Goal: Task Accomplishment & Management: Use online tool/utility

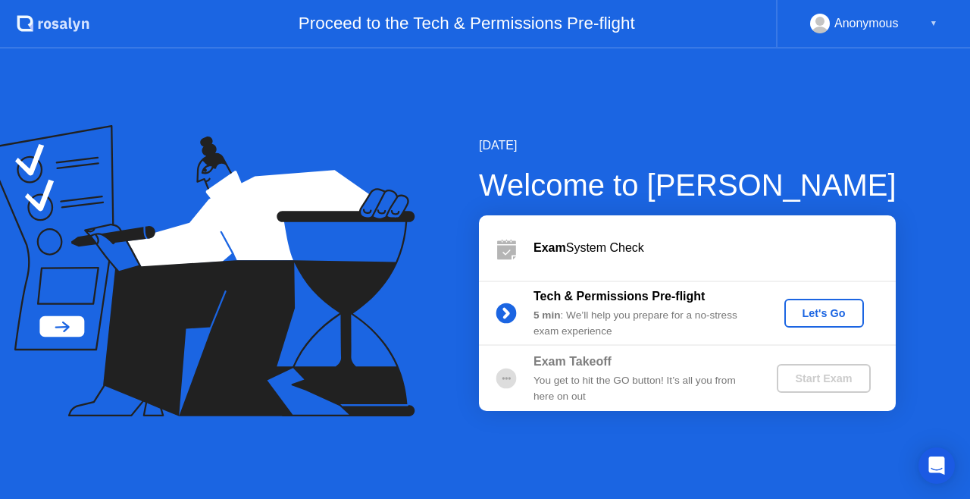
click at [822, 326] on button "Let's Go" at bounding box center [825, 313] width 80 height 29
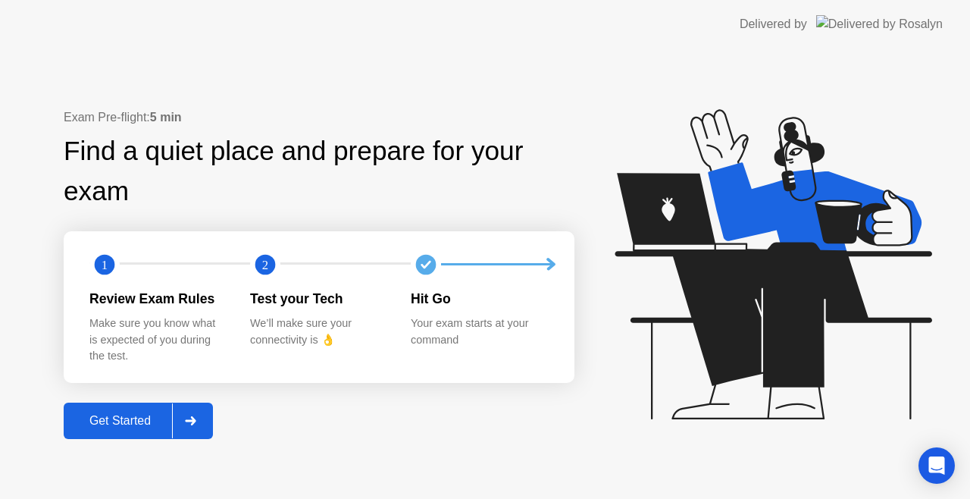
click at [127, 428] on div "Get Started" at bounding box center [120, 421] width 104 height 14
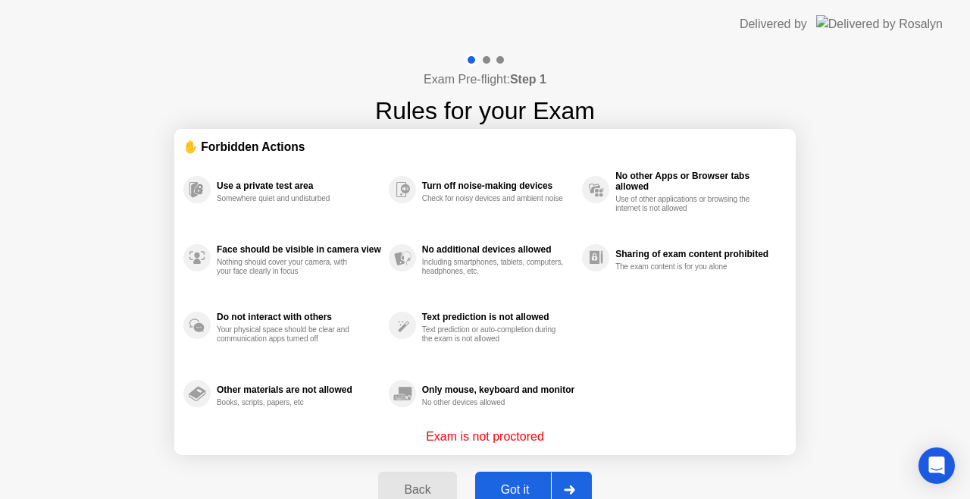
click at [513, 470] on div "Back Got it" at bounding box center [484, 490] width 231 height 70
click at [513, 484] on div "Got it" at bounding box center [515, 490] width 71 height 14
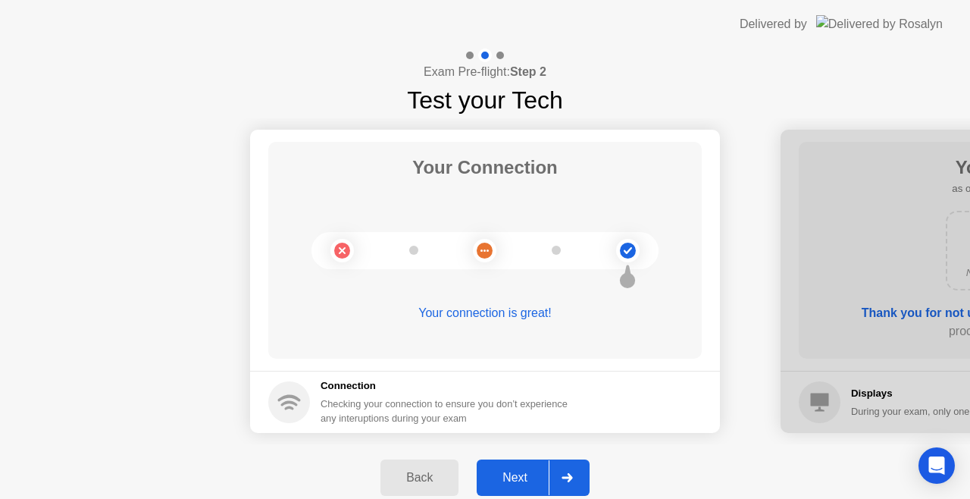
click at [535, 478] on div "Next" at bounding box center [514, 478] width 67 height 14
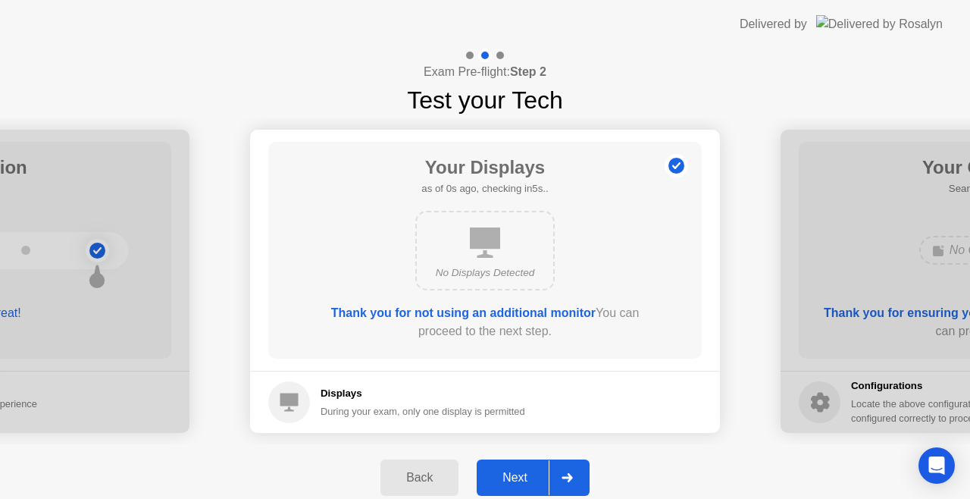
click at [535, 478] on div "Next" at bounding box center [514, 478] width 67 height 14
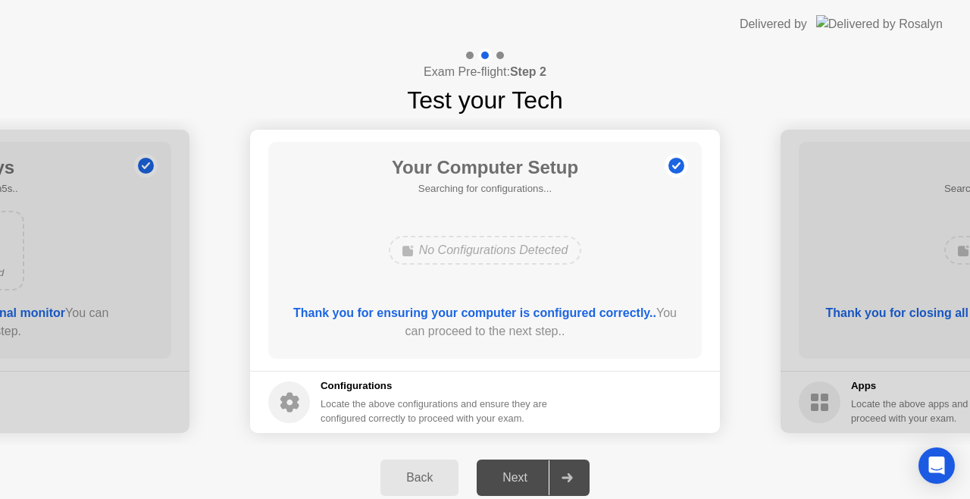
click at [535, 478] on div "Next" at bounding box center [514, 478] width 67 height 14
drag, startPoint x: 575, startPoint y: 367, endPoint x: 405, endPoint y: 364, distance: 169.8
click at [412, 364] on main "Your Computer Setup Searching for configurations... No Configurations Detected …" at bounding box center [485, 250] width 470 height 241
click at [537, 491] on button "Next" at bounding box center [533, 477] width 113 height 36
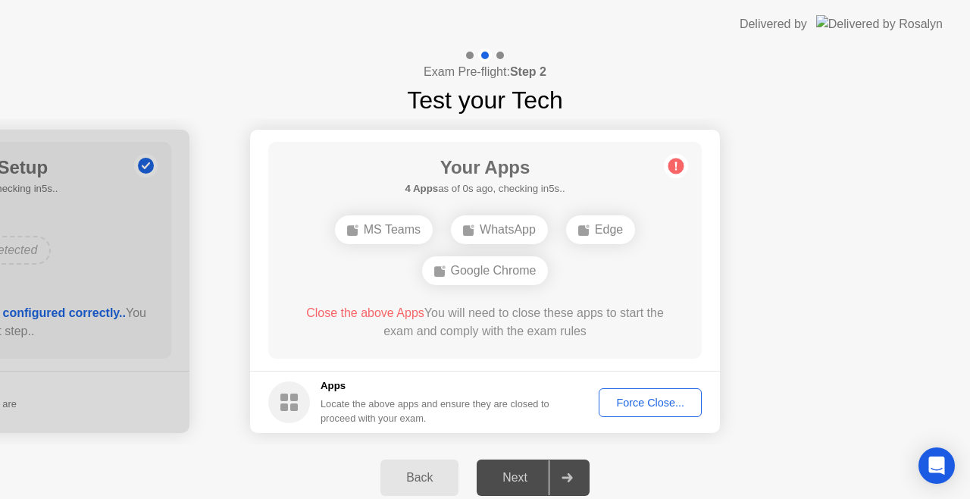
click at [638, 408] on div "Force Close..." at bounding box center [650, 402] width 92 height 12
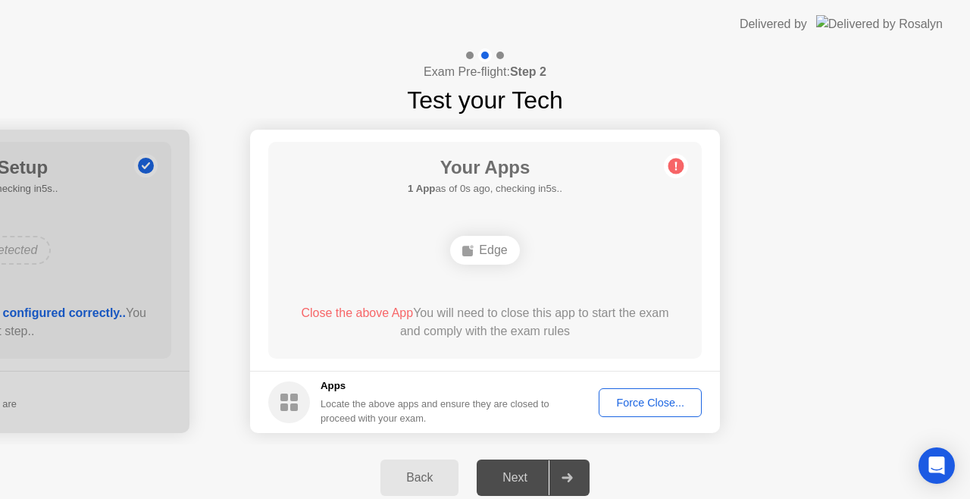
click at [607, 408] on div "Force Close..." at bounding box center [650, 402] width 92 height 12
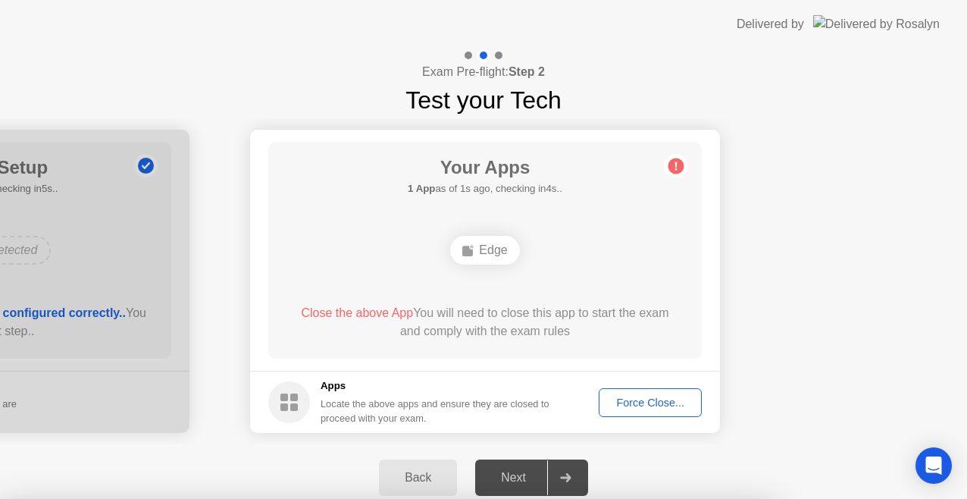
drag, startPoint x: 518, startPoint y: 324, endPoint x: 399, endPoint y: 341, distance: 120.9
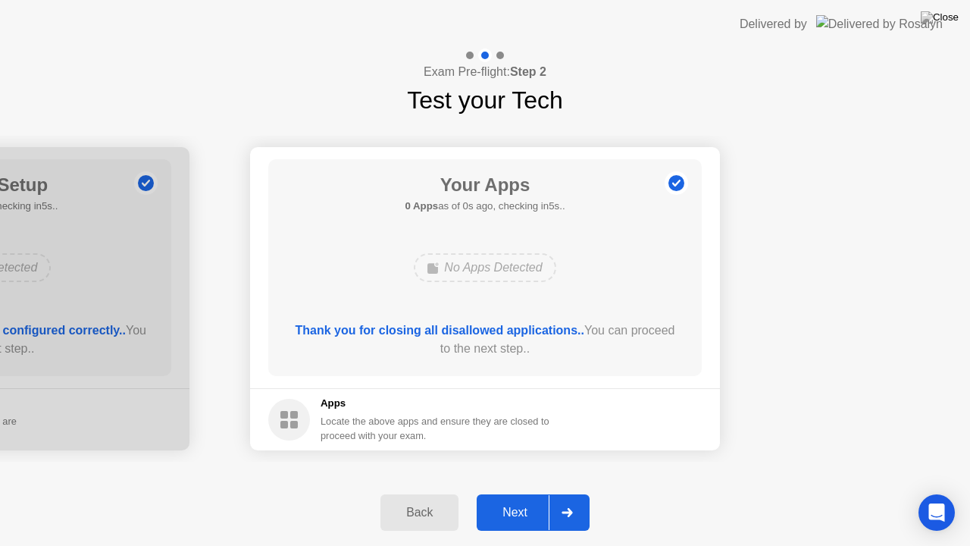
click at [522, 498] on button "Next" at bounding box center [533, 512] width 113 height 36
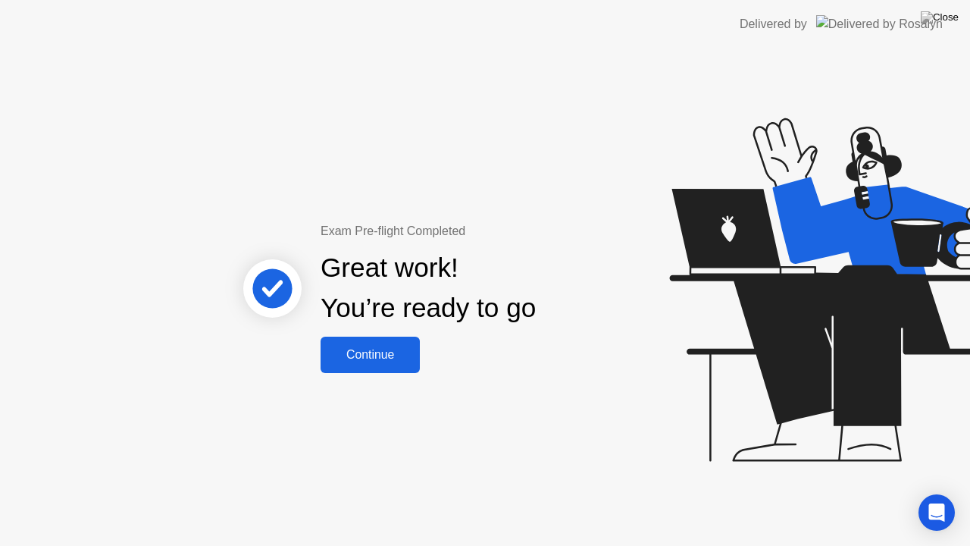
click at [362, 355] on div "Continue" at bounding box center [370, 355] width 90 height 14
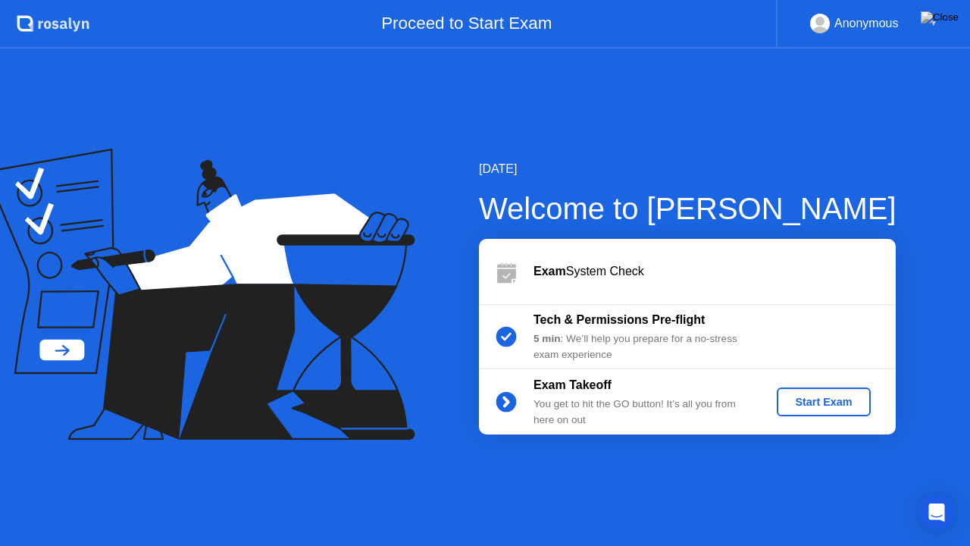
click at [838, 407] on div "Start Exam" at bounding box center [823, 402] width 81 height 12
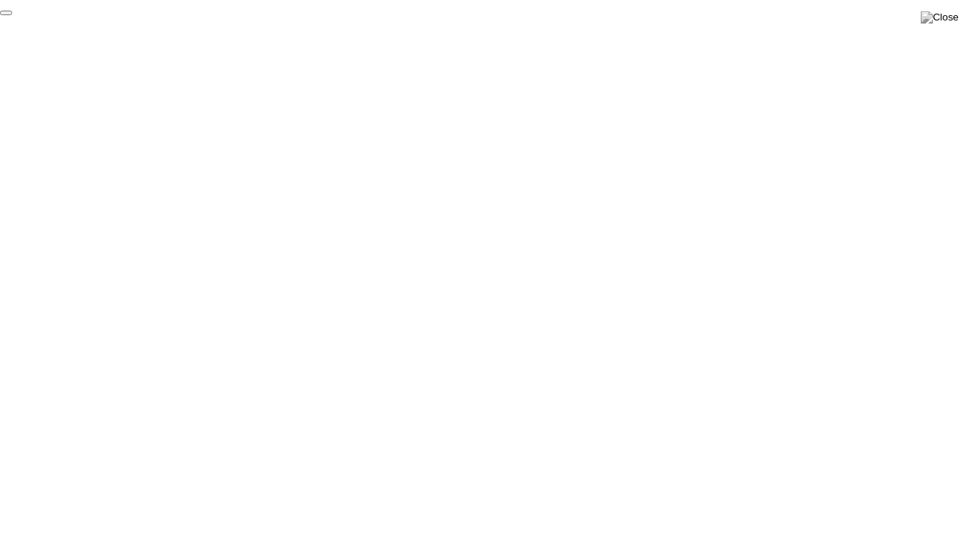
click div "End Proctoring Session"
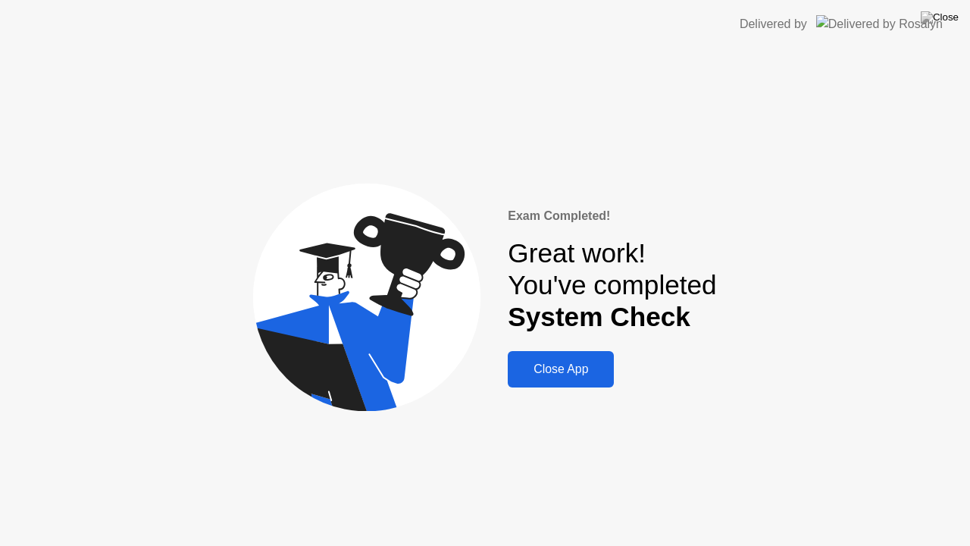
click at [570, 380] on button "Close App" at bounding box center [561, 369] width 106 height 36
